Goal: Transaction & Acquisition: Purchase product/service

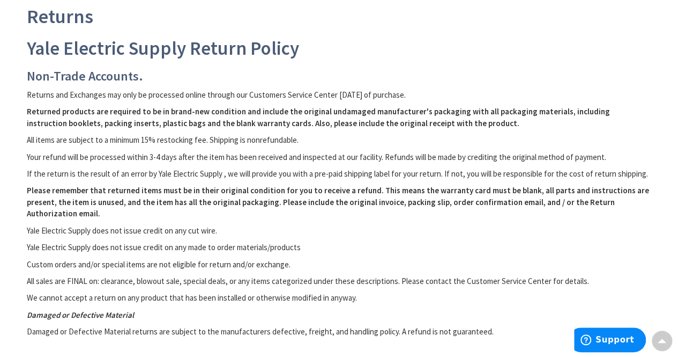
scroll to position [159, 0]
drag, startPoint x: 437, startPoint y: 116, endPoint x: 436, endPoint y: 111, distance: 5.4
click at [436, 111] on p "Returned products are required to be in brand-new condition and include the ori…" at bounding box center [339, 116] width 625 height 23
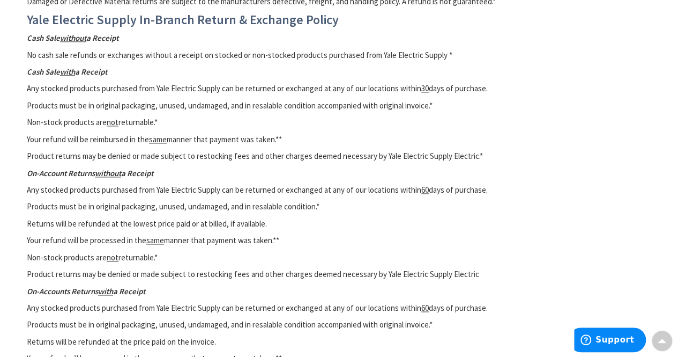
scroll to position [649, 0]
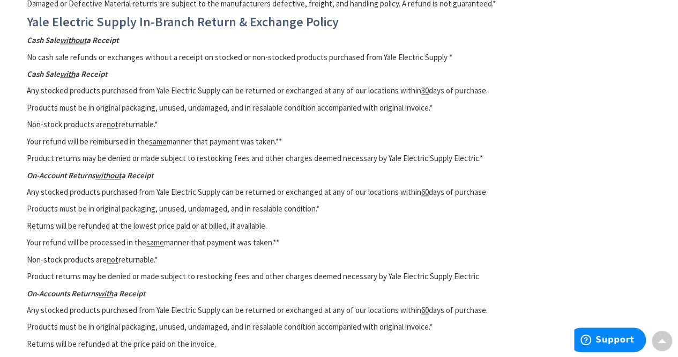
click at [455, 141] on p "Your refund will be reimbursed in the same manner that payment was taken.**" at bounding box center [339, 141] width 625 height 11
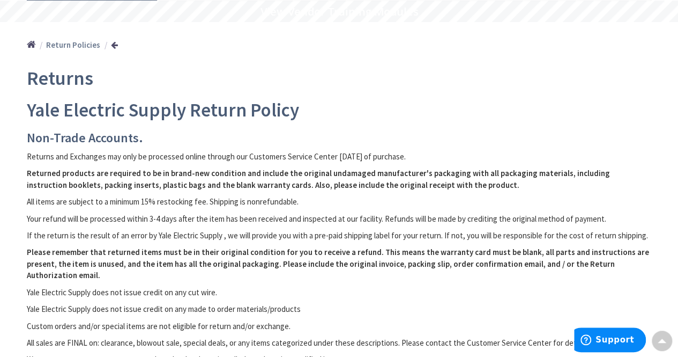
scroll to position [0, 0]
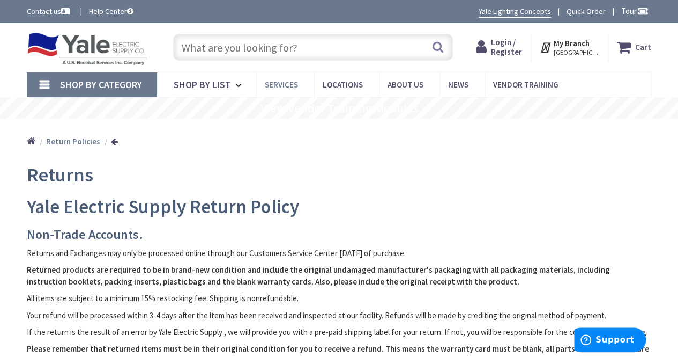
click at [288, 84] on span "Services" at bounding box center [281, 84] width 33 height 10
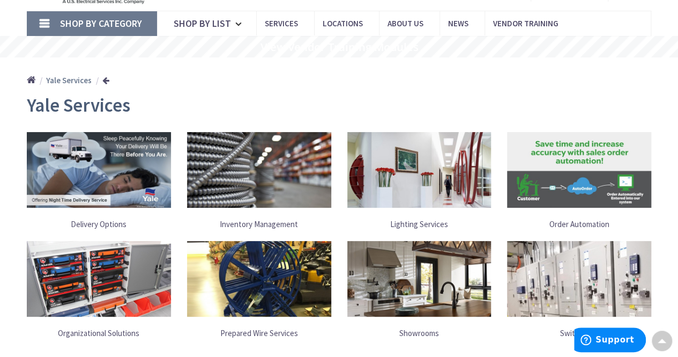
scroll to position [54, 0]
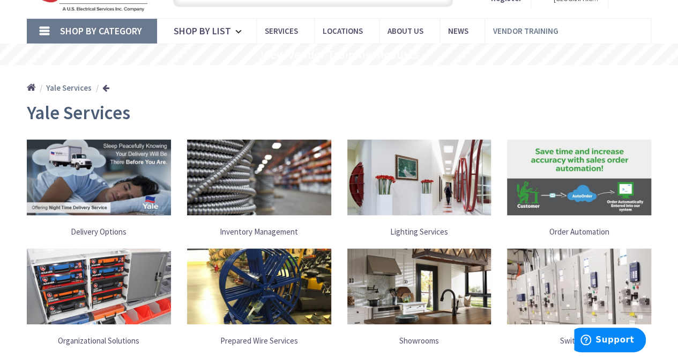
click at [510, 33] on span "Vendor Training" at bounding box center [525, 31] width 65 height 10
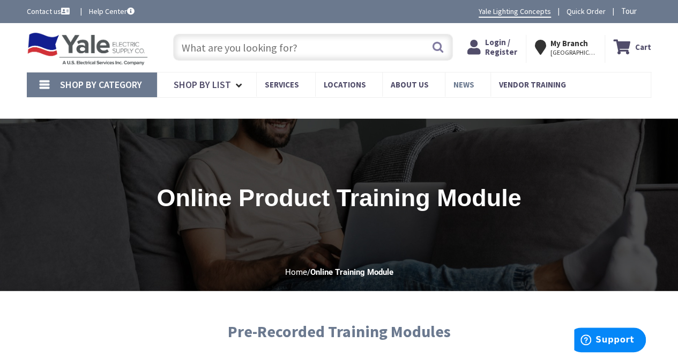
click at [469, 80] on link "News" at bounding box center [468, 84] width 46 height 24
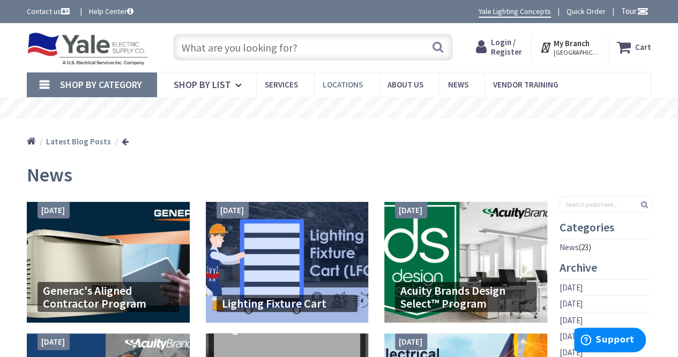
click at [353, 79] on span "Locations" at bounding box center [343, 84] width 40 height 10
click at [87, 49] on img at bounding box center [87, 48] width 121 height 33
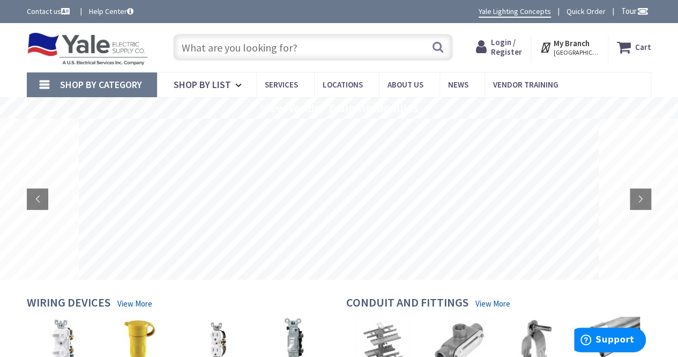
click at [623, 12] on span "Tour" at bounding box center [634, 11] width 27 height 10
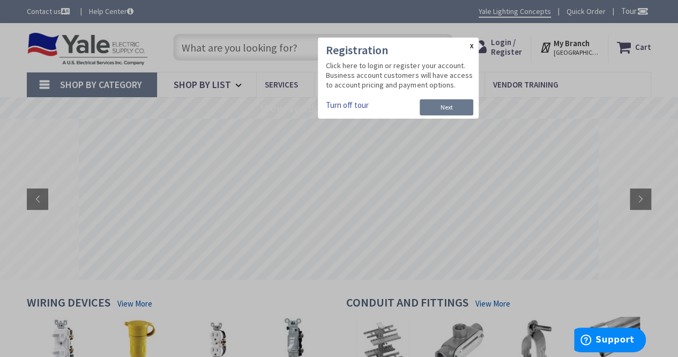
click at [471, 47] on link "X" at bounding box center [472, 47] width 4 height 8
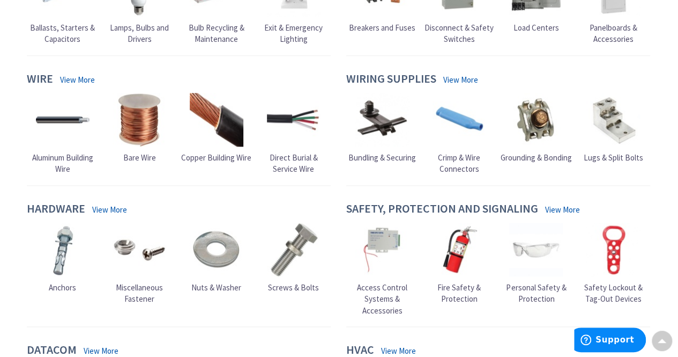
scroll to position [619, 0]
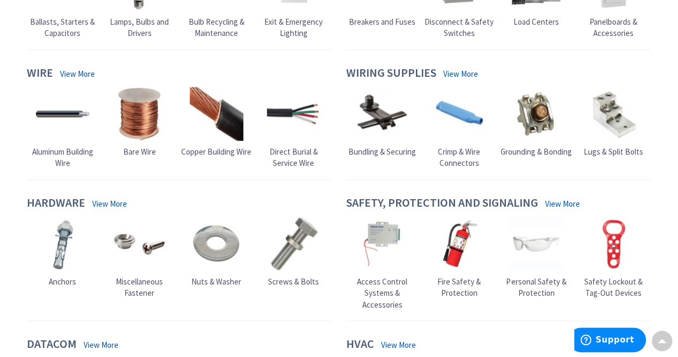
click at [464, 245] on img at bounding box center [460, 244] width 54 height 54
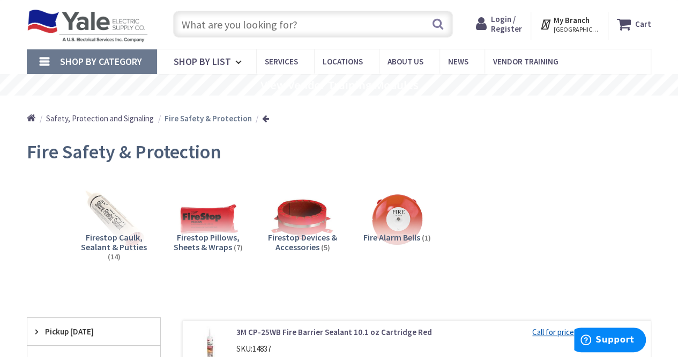
scroll to position [39, 0]
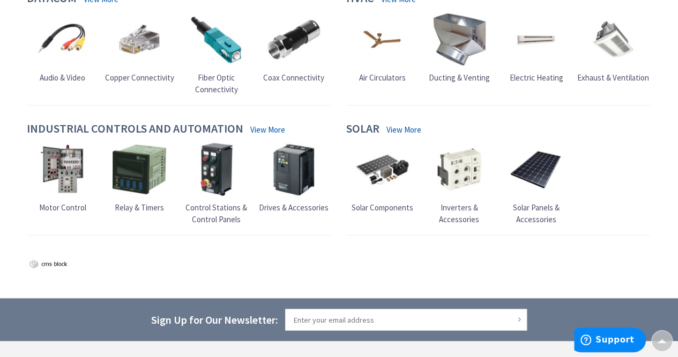
scroll to position [965, 0]
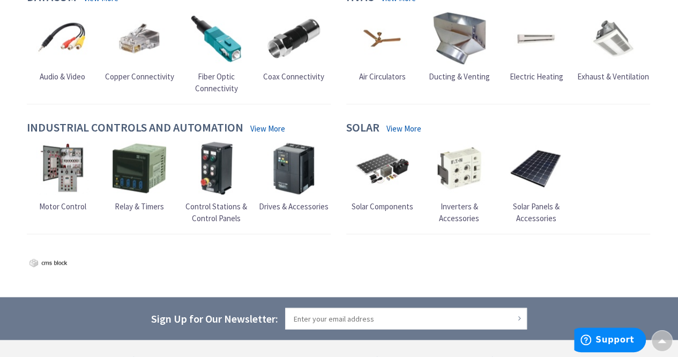
click at [545, 167] on img at bounding box center [536, 168] width 54 height 54
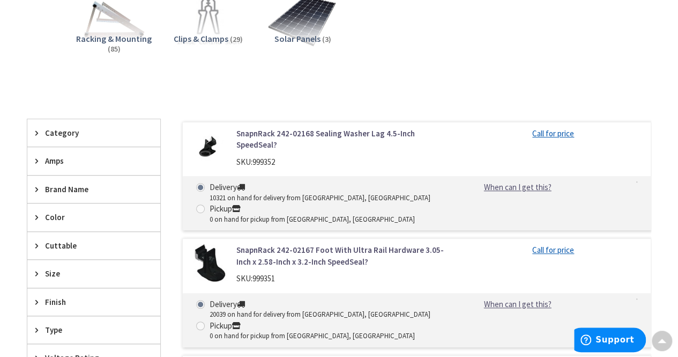
scroll to position [221, 0]
click at [309, 21] on img at bounding box center [302, 21] width 76 height 76
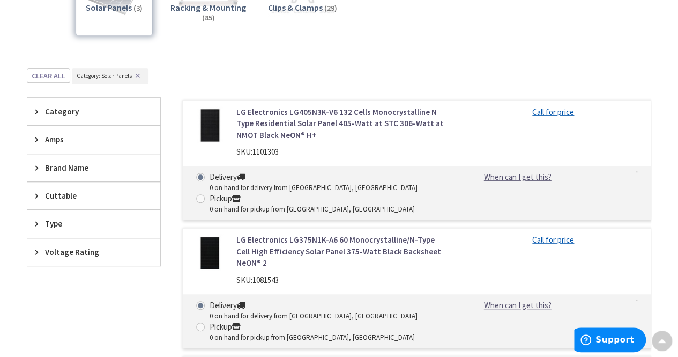
scroll to position [225, 0]
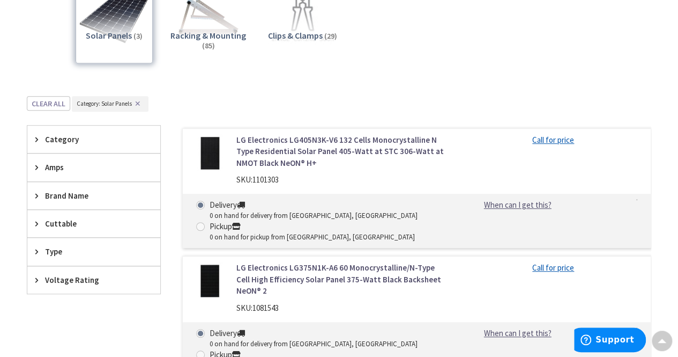
click at [313, 144] on link "LG Electronics LG405N3K-V6 132 Cells Monocrystalline N Type Residential Solar P…" at bounding box center [341, 151] width 211 height 34
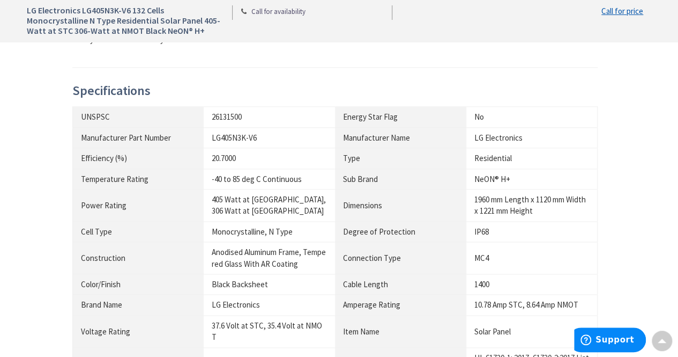
scroll to position [590, 0]
